Goal: Browse casually

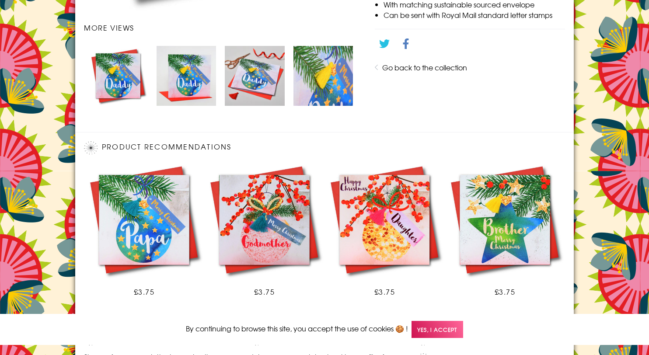
scroll to position [547, 0]
